Goal: Task Accomplishment & Management: Use online tool/utility

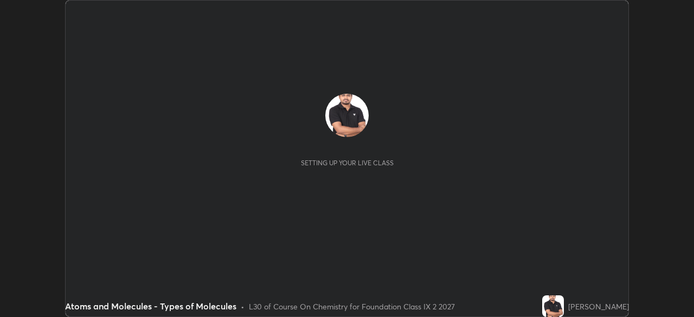
scroll to position [317, 693]
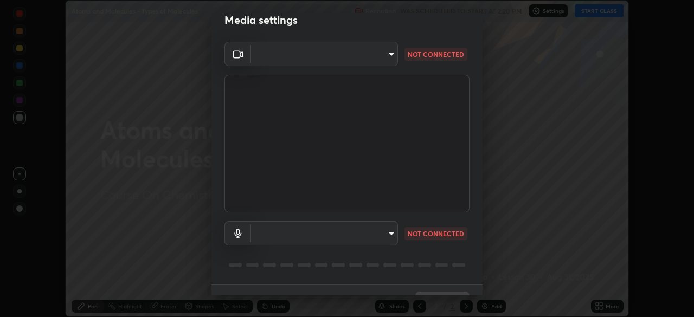
type input "5204e49b19dfb47b934bd0def1c8e1a00b2014265d57ee16b47da032bff83a8c"
type input "communications"
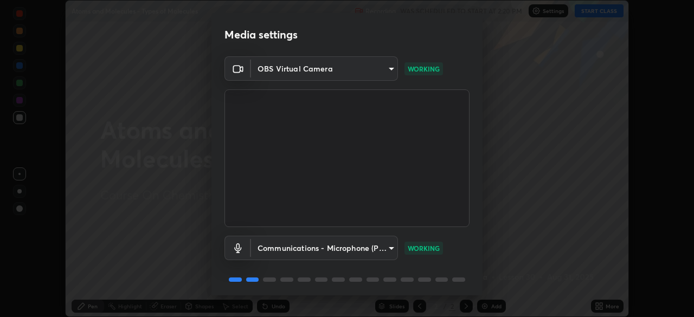
scroll to position [38, 0]
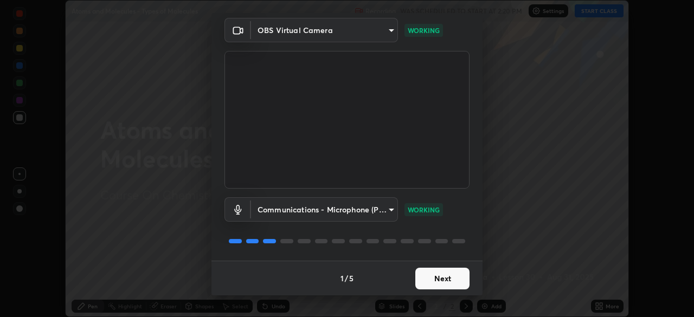
click at [436, 280] on button "Next" at bounding box center [442, 279] width 54 height 22
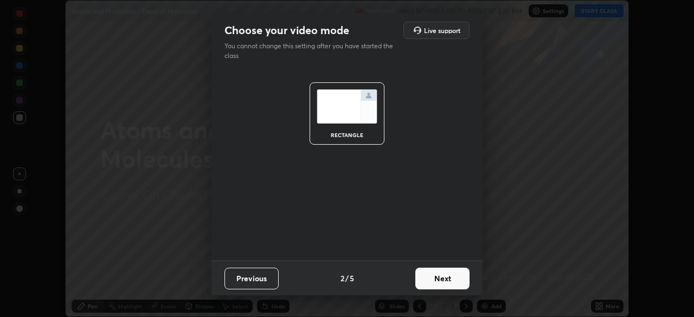
scroll to position [0, 0]
click at [438, 280] on button "Next" at bounding box center [442, 279] width 54 height 22
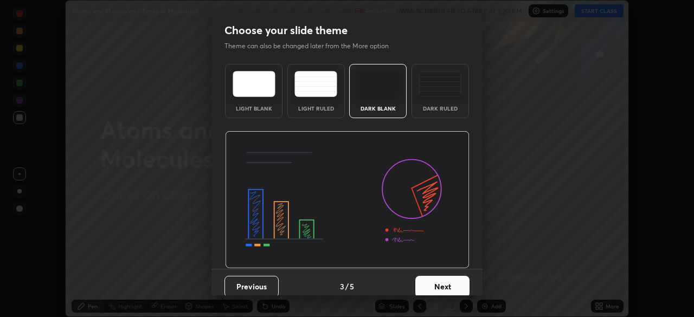
click at [438, 280] on button "Next" at bounding box center [442, 287] width 54 height 22
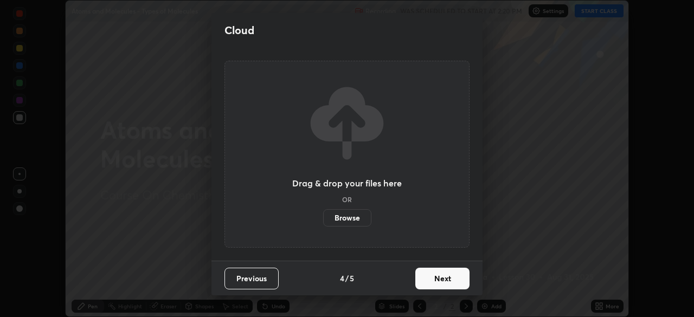
click at [437, 282] on button "Next" at bounding box center [442, 279] width 54 height 22
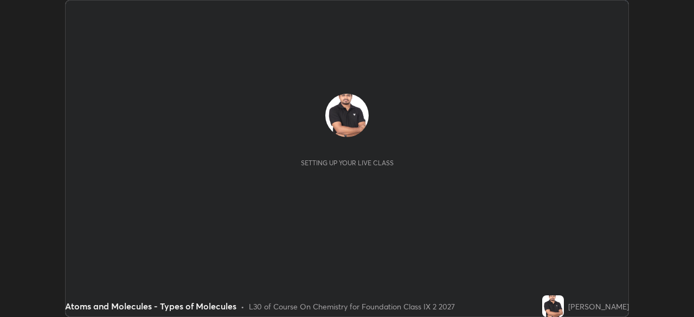
scroll to position [317, 693]
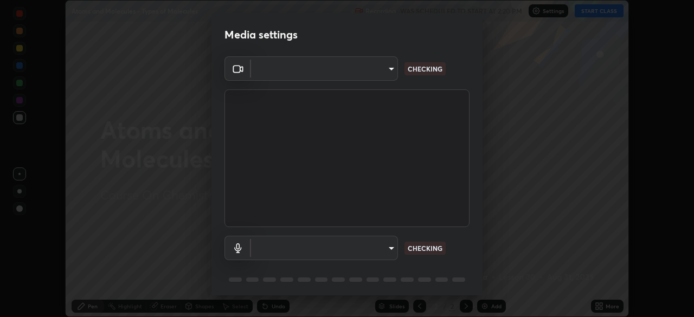
type input "5204e49b19dfb47b934bd0def1c8e1a00b2014265d57ee16b47da032bff83a8c"
click at [380, 248] on body "Erase all Atoms and Molecules - Types of Molecules Recording WAS SCHEDULED TO S…" at bounding box center [347, 158] width 694 height 317
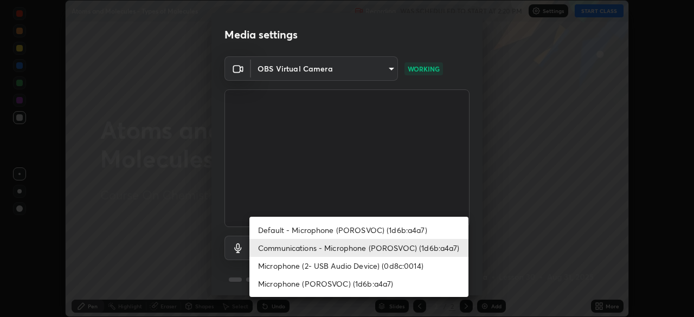
click at [365, 266] on li "Microphone (2- USB Audio Device) (0d8c:0014)" at bounding box center [358, 266] width 219 height 18
type input "0ba2e5617ea055e6c936ad5b4b26fcbc180fde910bf1e655f669418583e4a0e1"
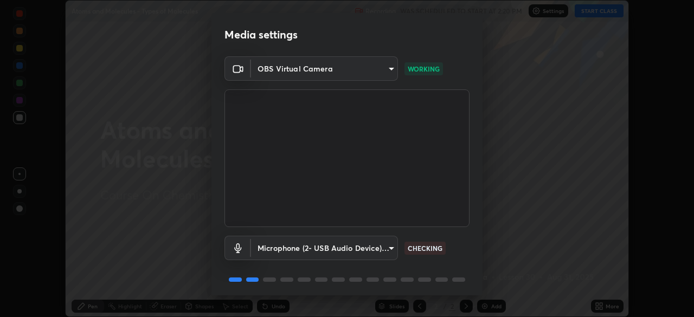
click at [378, 248] on body "Erase all Atoms and Molecules - Types of Molecules Recording WAS SCHEDULED TO S…" at bounding box center [347, 158] width 694 height 317
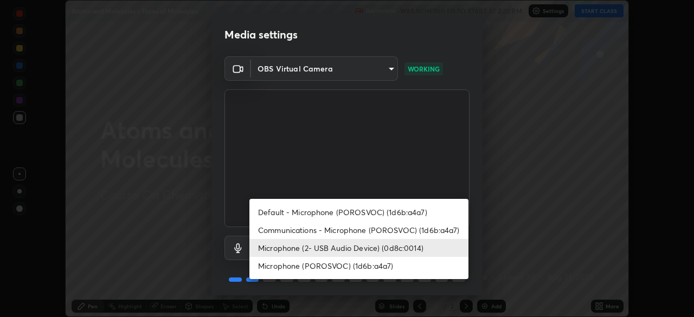
click at [426, 169] on div at bounding box center [347, 158] width 694 height 317
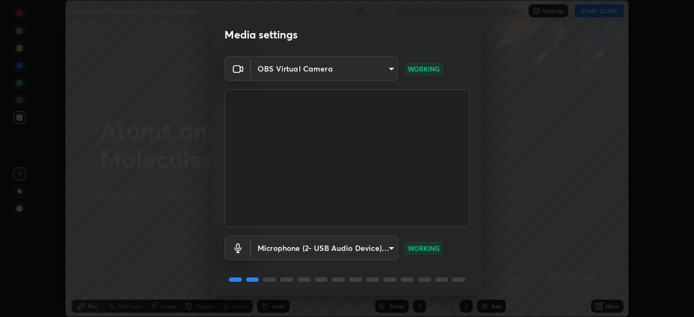
scroll to position [38, 0]
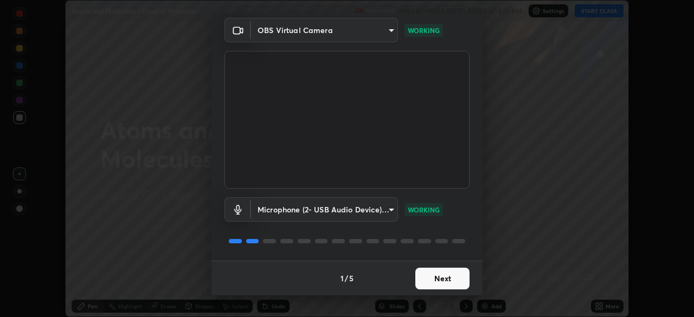
click at [438, 276] on button "Next" at bounding box center [442, 279] width 54 height 22
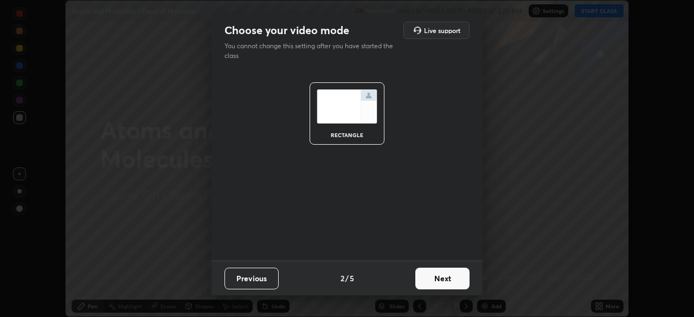
scroll to position [0, 0]
click at [443, 279] on button "Next" at bounding box center [442, 279] width 54 height 22
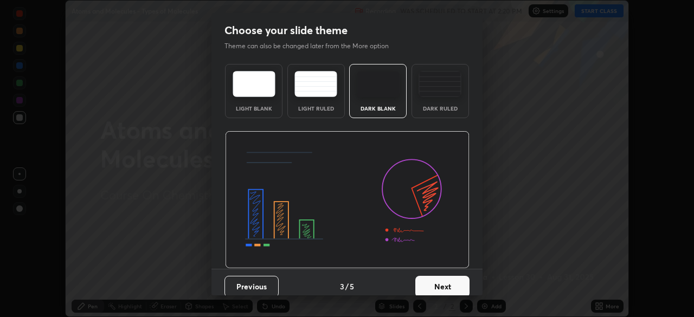
click at [443, 282] on button "Next" at bounding box center [442, 287] width 54 height 22
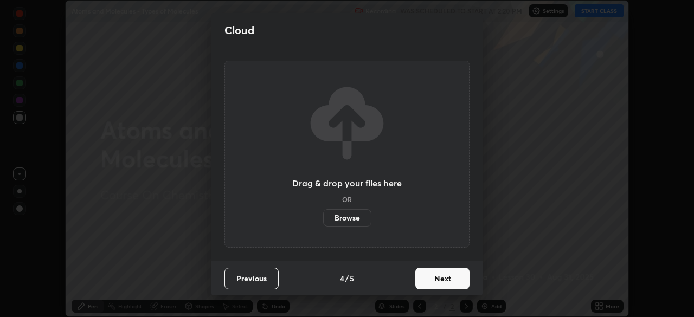
click at [441, 280] on button "Next" at bounding box center [442, 279] width 54 height 22
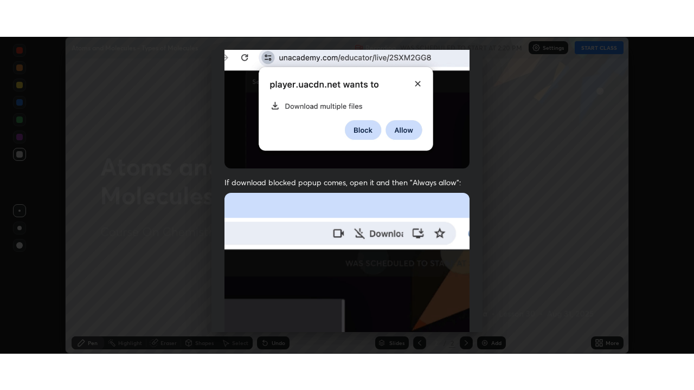
scroll to position [260, 0]
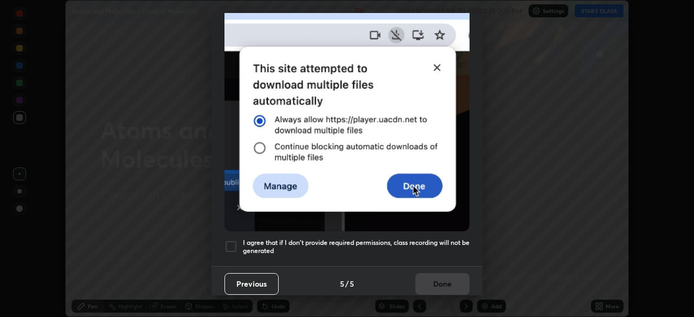
click at [234, 243] on div at bounding box center [230, 246] width 13 height 13
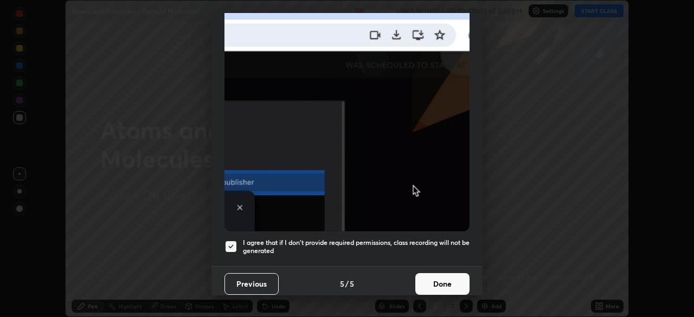
click at [438, 277] on button "Done" at bounding box center [442, 284] width 54 height 22
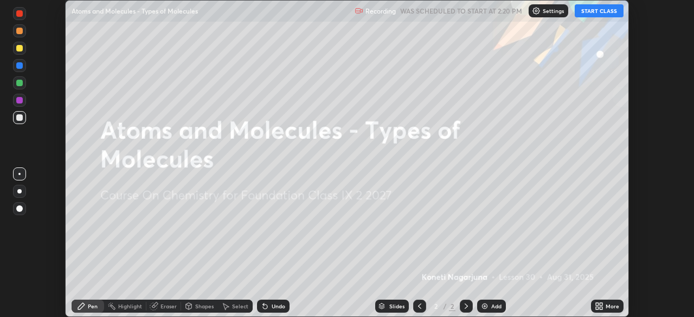
click at [599, 307] on icon at bounding box center [600, 308] width 3 height 3
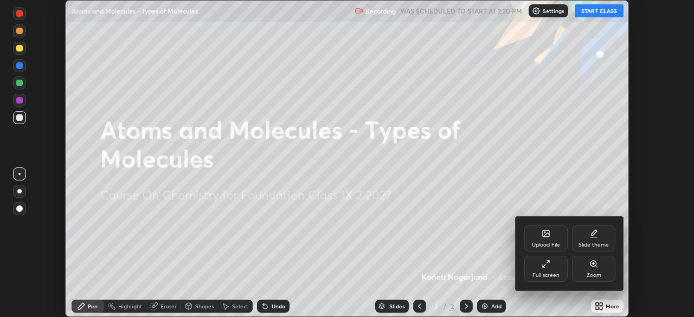
click at [546, 268] on div "Full screen" at bounding box center [545, 269] width 43 height 26
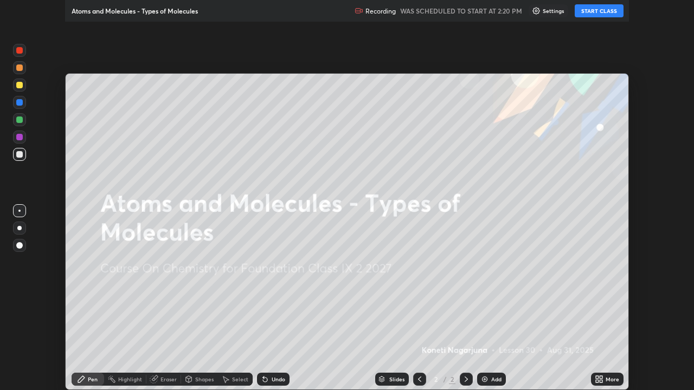
scroll to position [390, 694]
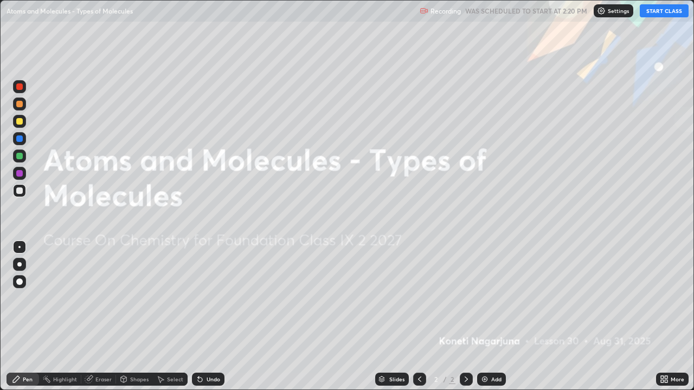
click at [659, 10] on button "START CLASS" at bounding box center [663, 10] width 49 height 13
click at [488, 316] on div "Add" at bounding box center [491, 379] width 29 height 13
click at [489, 316] on div "Add" at bounding box center [491, 379] width 29 height 13
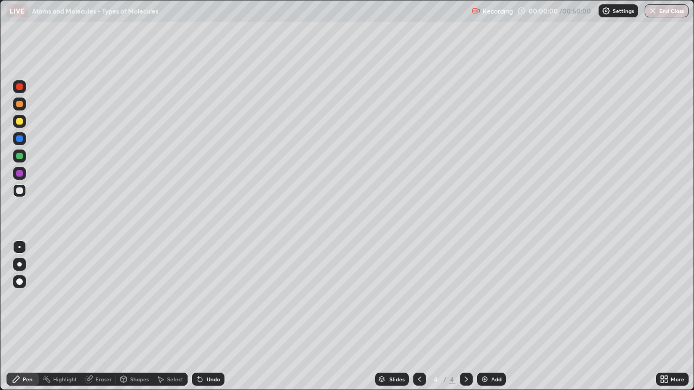
click at [489, 316] on div "Add" at bounding box center [491, 379] width 29 height 13
click at [488, 316] on div "Add" at bounding box center [491, 379] width 29 height 13
click at [489, 316] on div "Add" at bounding box center [491, 379] width 29 height 13
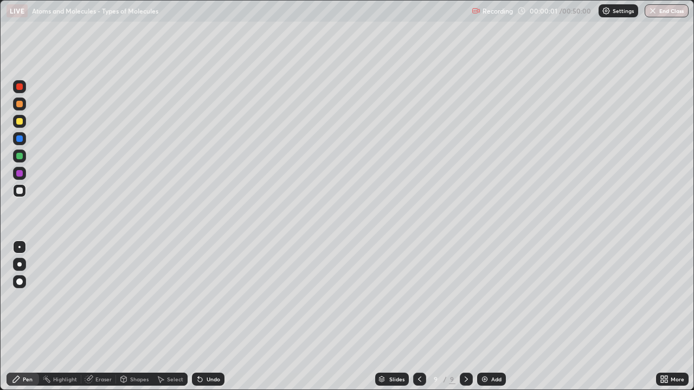
click at [491, 316] on div "Add" at bounding box center [496, 379] width 10 height 5
click at [419, 316] on icon at bounding box center [418, 379] width 9 height 9
click at [416, 316] on icon at bounding box center [418, 379] width 9 height 9
click at [418, 316] on icon at bounding box center [418, 379] width 9 height 9
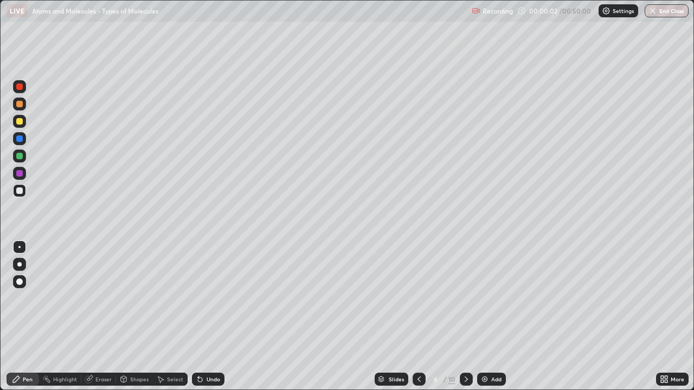
click at [418, 316] on icon at bounding box center [418, 379] width 9 height 9
click at [19, 121] on div at bounding box center [19, 121] width 7 height 7
click at [17, 192] on div at bounding box center [19, 190] width 7 height 7
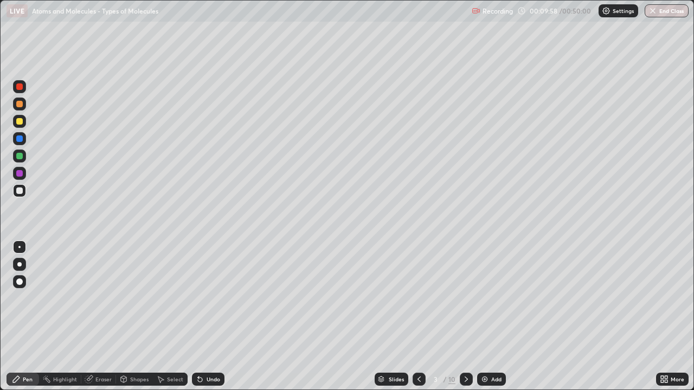
click at [20, 174] on div at bounding box center [19, 173] width 7 height 7
click at [209, 316] on div "Undo" at bounding box center [213, 379] width 14 height 5
click at [213, 316] on div "Undo" at bounding box center [213, 379] width 14 height 5
click at [20, 157] on div at bounding box center [19, 156] width 7 height 7
click at [465, 316] on icon at bounding box center [465, 379] width 3 height 5
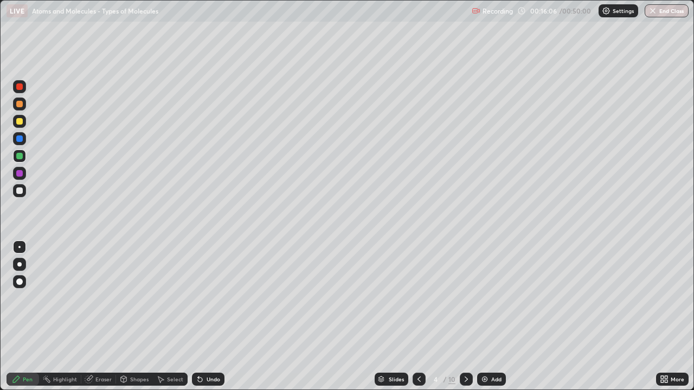
click at [20, 156] on div at bounding box center [19, 156] width 7 height 7
click at [20, 190] on div at bounding box center [19, 190] width 7 height 7
click at [18, 121] on div at bounding box center [19, 121] width 7 height 7
click at [18, 193] on div at bounding box center [19, 190] width 7 height 7
click at [465, 316] on icon at bounding box center [465, 379] width 3 height 5
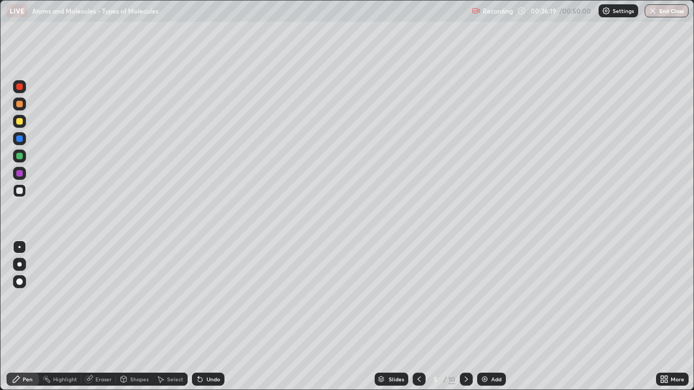
click at [19, 156] on div at bounding box center [19, 156] width 7 height 7
click at [208, 316] on div "Undo" at bounding box center [213, 379] width 14 height 5
click at [465, 316] on icon at bounding box center [466, 379] width 9 height 9
click at [20, 175] on div at bounding box center [19, 173] width 7 height 7
click at [16, 121] on div at bounding box center [19, 121] width 7 height 7
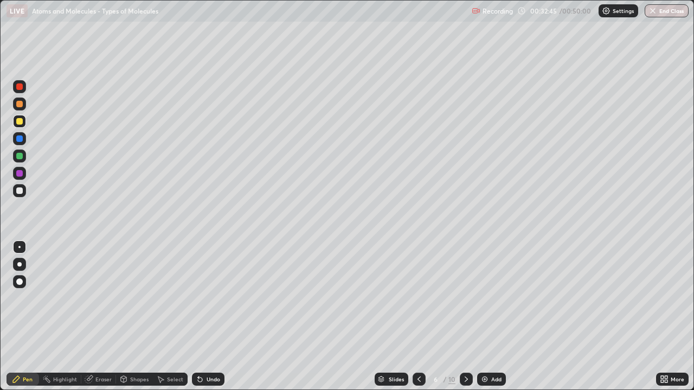
click at [211, 316] on div "Undo" at bounding box center [213, 379] width 14 height 5
click at [213, 316] on div "Undo" at bounding box center [213, 379] width 14 height 5
click at [215, 316] on div "Undo" at bounding box center [213, 379] width 14 height 5
click at [216, 316] on div "Undo" at bounding box center [213, 379] width 14 height 5
click at [198, 316] on icon at bounding box center [200, 380] width 4 height 4
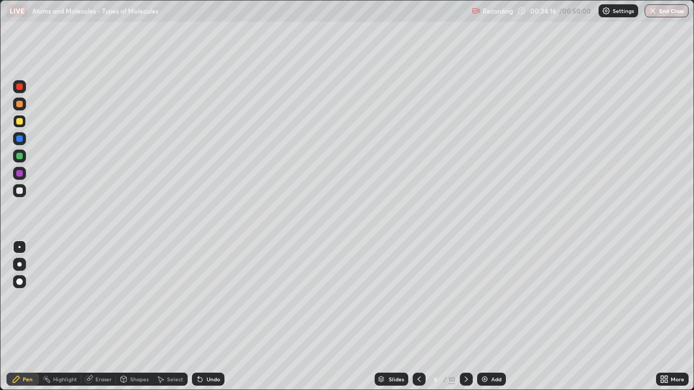
click at [20, 159] on div at bounding box center [19, 156] width 7 height 7
click at [19, 188] on div at bounding box center [19, 190] width 7 height 7
click at [198, 316] on icon at bounding box center [200, 380] width 4 height 4
click at [20, 122] on div at bounding box center [19, 121] width 7 height 7
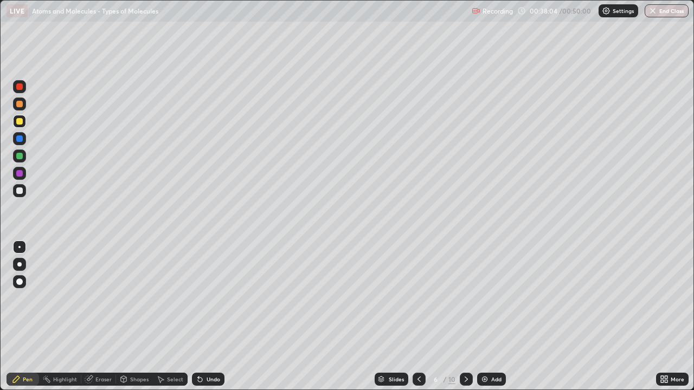
click at [18, 105] on div at bounding box center [19, 104] width 7 height 7
click at [18, 88] on div at bounding box center [19, 86] width 7 height 7
click at [210, 316] on div "Undo" at bounding box center [213, 379] width 14 height 5
click at [215, 316] on div "Undo" at bounding box center [208, 379] width 33 height 13
click at [21, 191] on div at bounding box center [19, 190] width 7 height 7
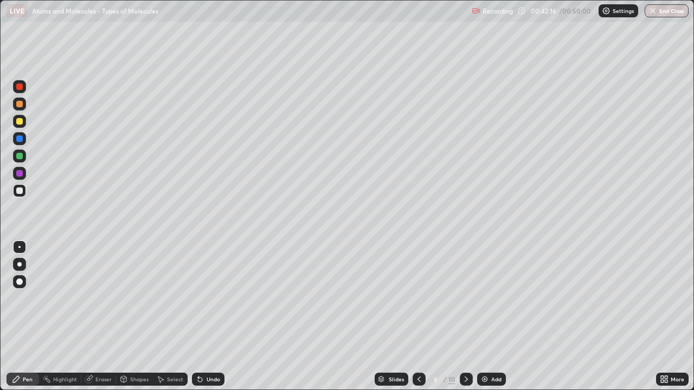
click at [465, 316] on icon at bounding box center [465, 379] width 3 height 5
click at [20, 85] on div at bounding box center [19, 86] width 7 height 7
click at [417, 316] on icon at bounding box center [418, 379] width 9 height 9
click at [466, 316] on icon at bounding box center [466, 379] width 9 height 9
click at [661, 6] on button "End Class" at bounding box center [666, 10] width 43 height 13
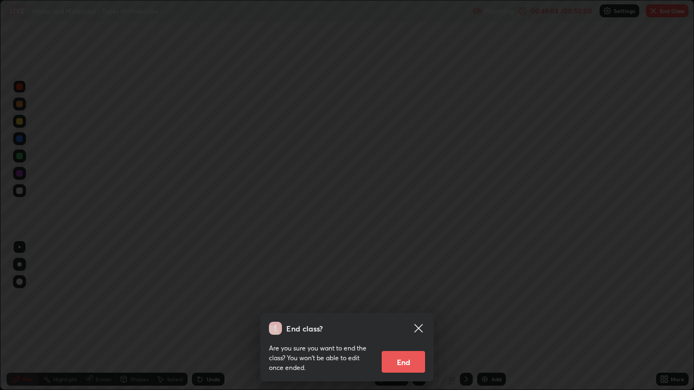
click at [401, 316] on button "End" at bounding box center [402, 362] width 43 height 22
